Goal: Browse casually: Explore the website without a specific task or goal

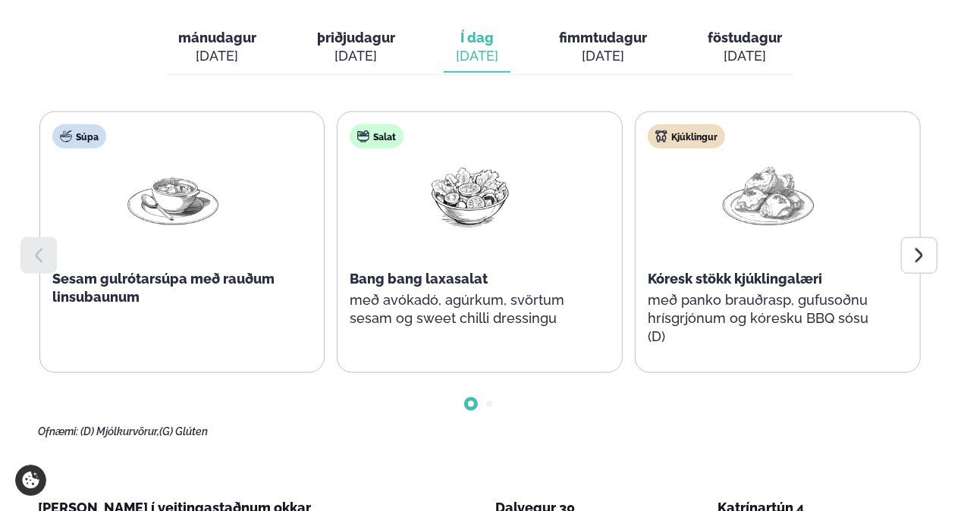
scroll to position [758, 0]
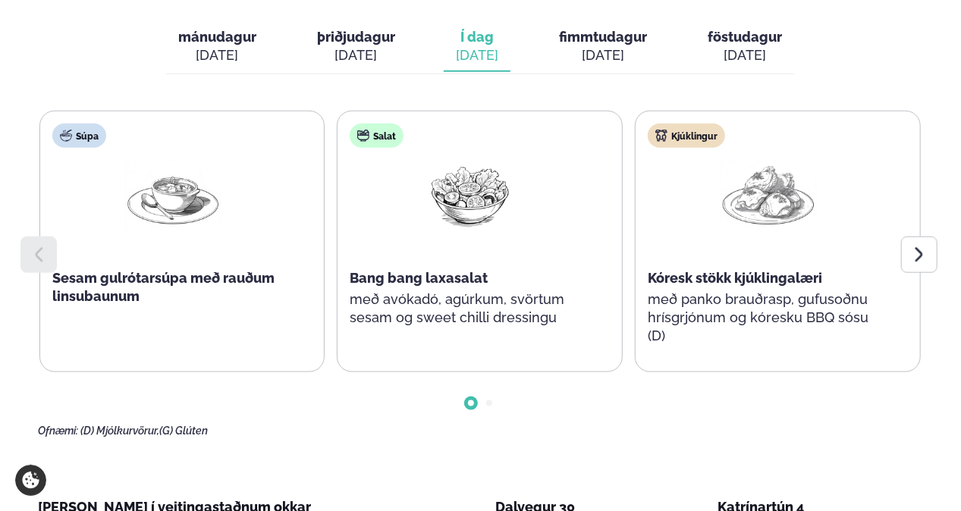
click at [912, 246] on icon at bounding box center [919, 255] width 18 height 18
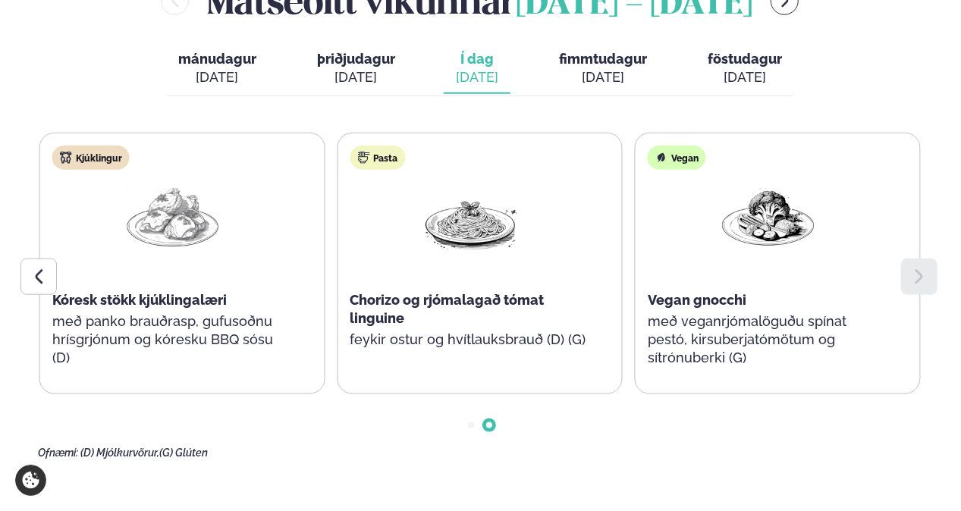
scroll to position [683, 0]
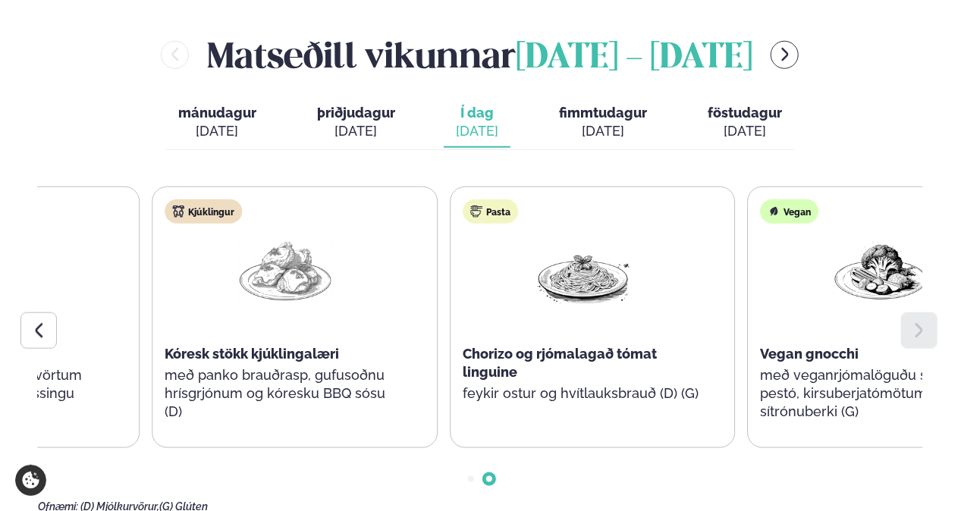
click at [634, 345] on div "Chorizo og rjómalagað tómat linguine" at bounding box center [583, 363] width 241 height 36
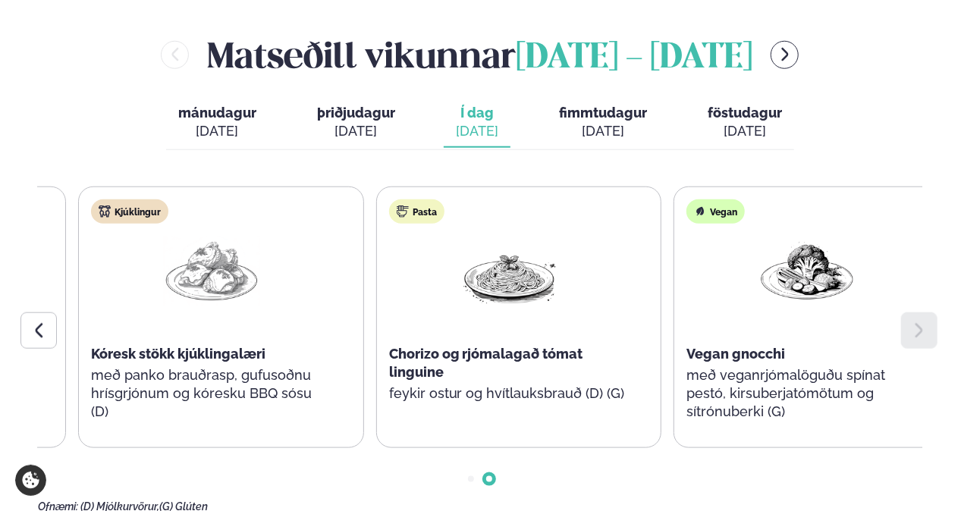
click at [454, 346] on span "Chorizo og rjómalagað tómat linguine" at bounding box center [486, 363] width 194 height 34
click at [429, 346] on span "Chorizo og rjómalagað tómat linguine" at bounding box center [488, 363] width 194 height 34
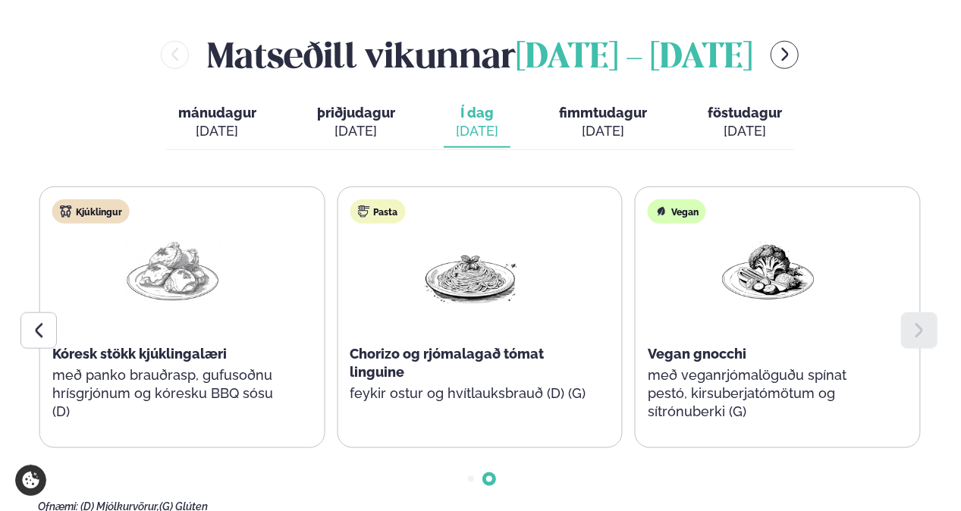
click at [423, 346] on span "Chorizo og rjómalagað tómat linguine" at bounding box center [447, 363] width 194 height 34
click at [424, 346] on span "Chorizo og rjómalagað tómat linguine" at bounding box center [447, 363] width 194 height 34
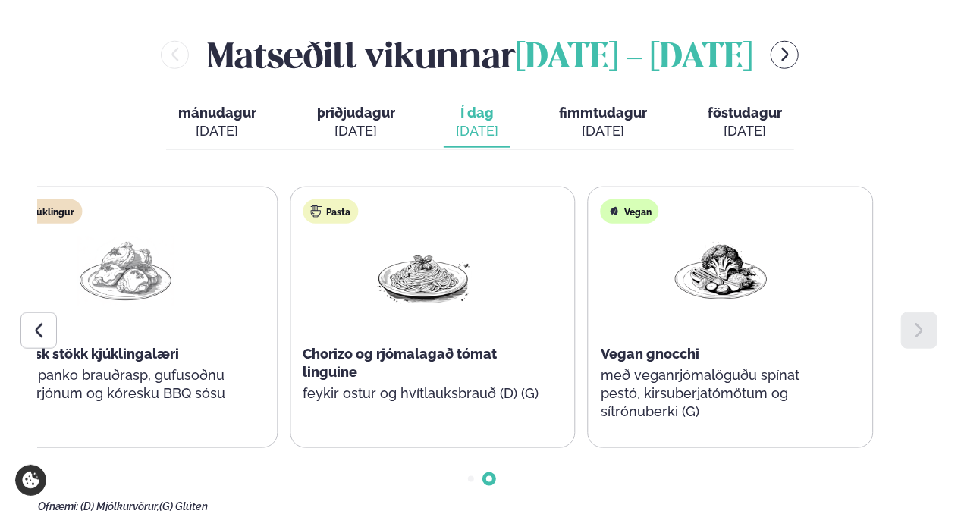
click at [322, 345] on div "Chorizo og rjómalagað tómat linguine" at bounding box center [423, 363] width 241 height 36
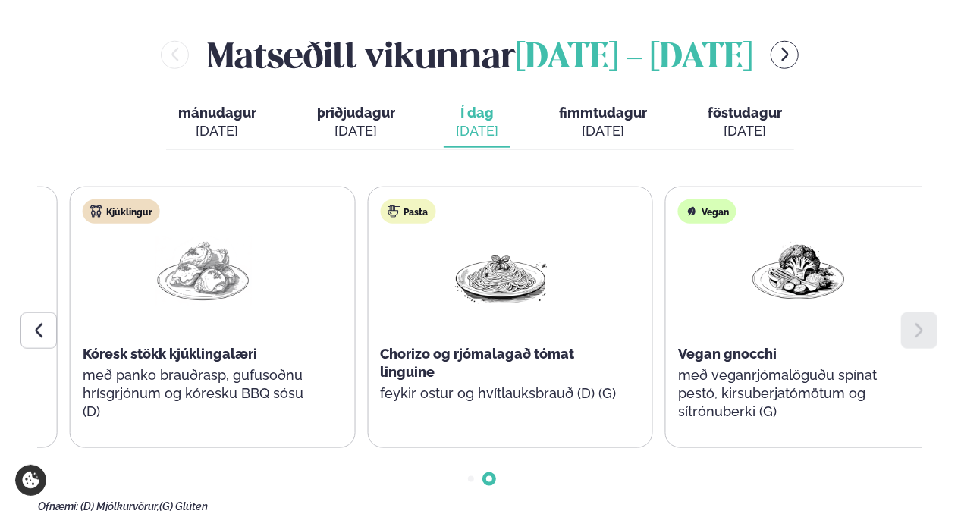
click at [378, 306] on div "Pasta Chorizo og rjómalagað tómat linguine feykir ostur og hvítlauksbrauð (D) (…" at bounding box center [500, 308] width 265 height 243
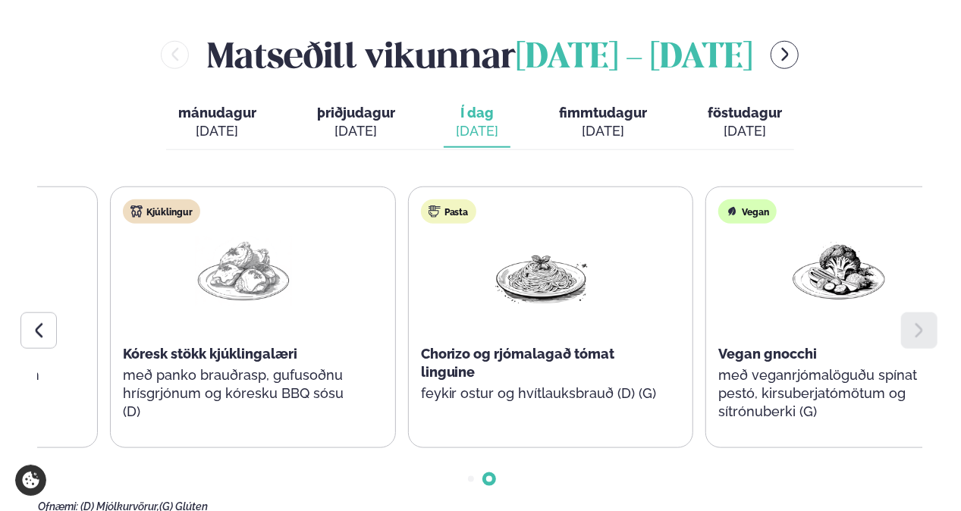
click at [208, 346] on span "Kóresk stökk kjúklingalæri" at bounding box center [210, 354] width 174 height 16
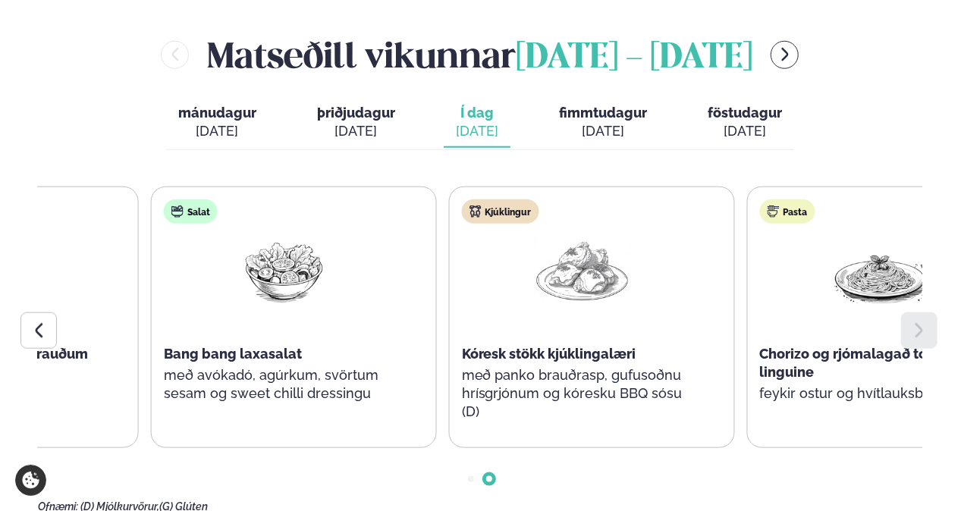
click at [715, 278] on div "Kjúklingur Kóresk stökk kjúklingalæri með panko brauðrasp, gufusoðnu hrísgrjónu…" at bounding box center [582, 317] width 265 height 261
